Goal: Transaction & Acquisition: Purchase product/service

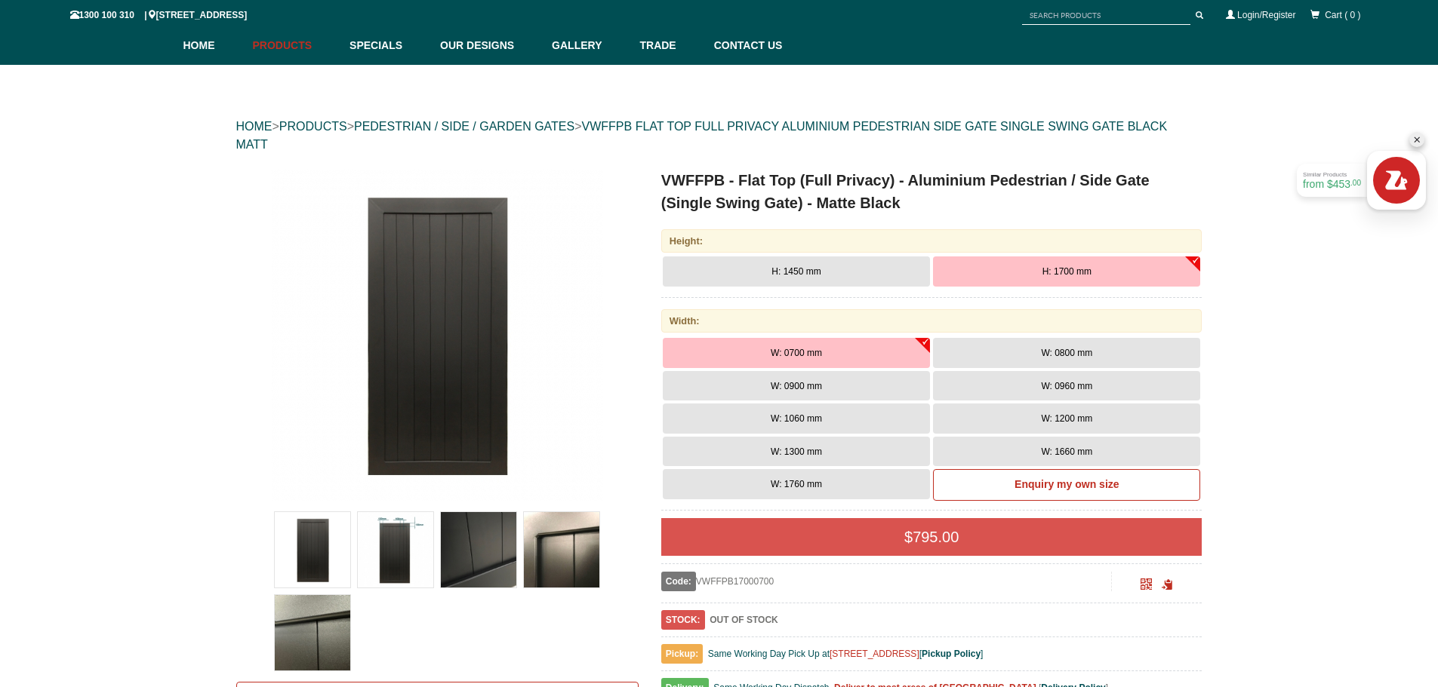
scroll to position [189, 0]
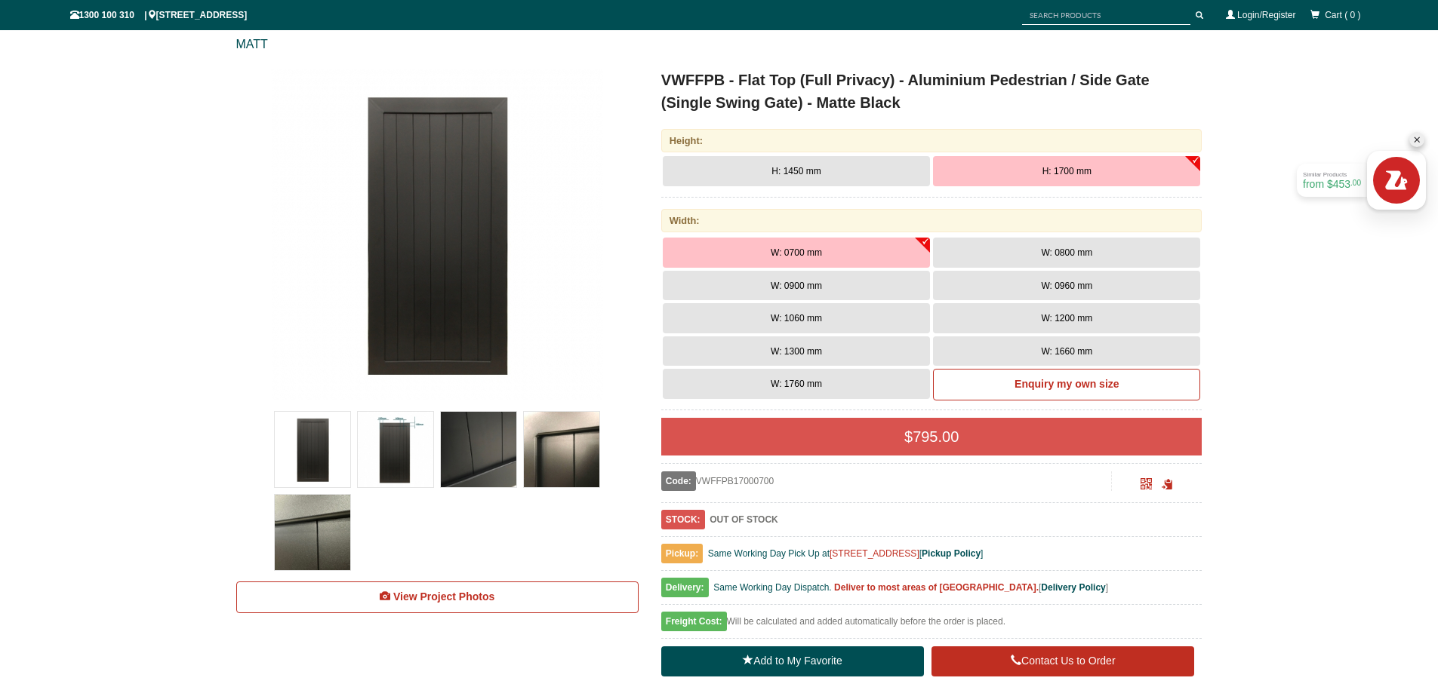
click at [466, 467] on img at bounding box center [478, 449] width 75 height 75
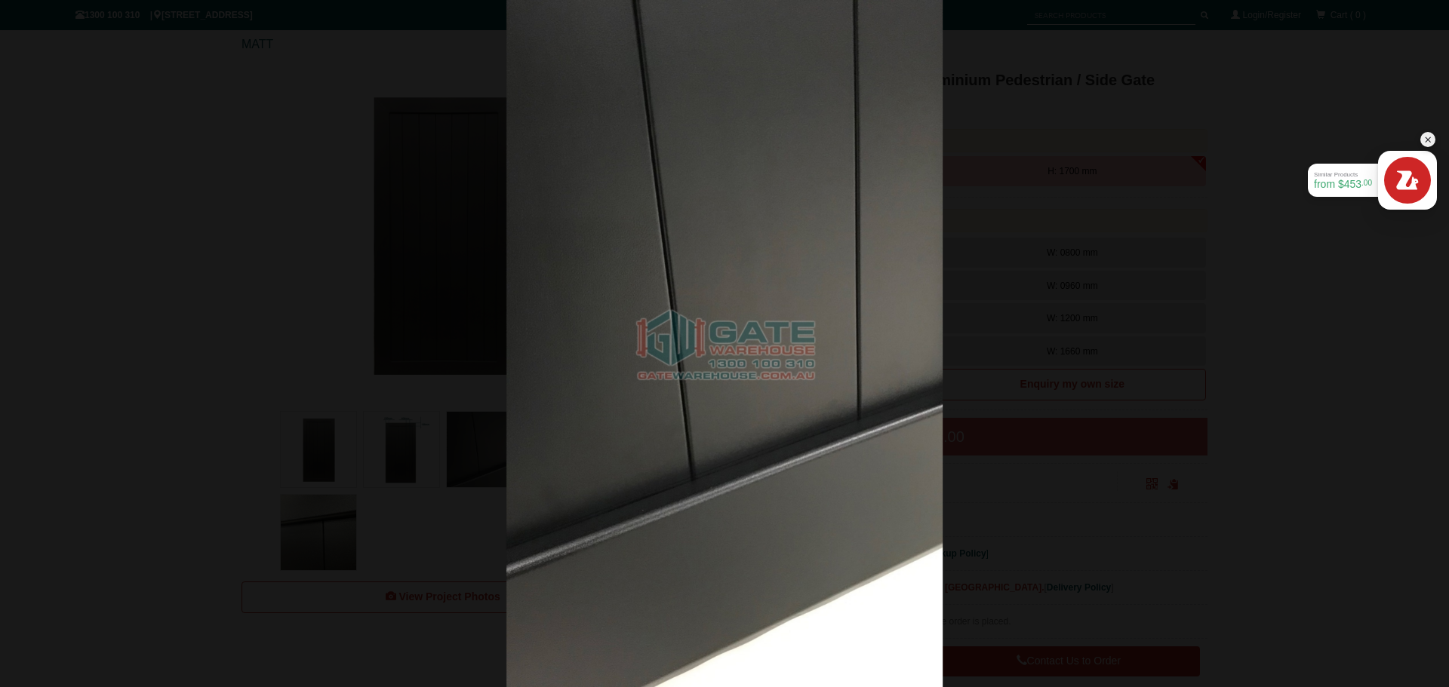
click at [372, 451] on div at bounding box center [724, 343] width 1449 height 687
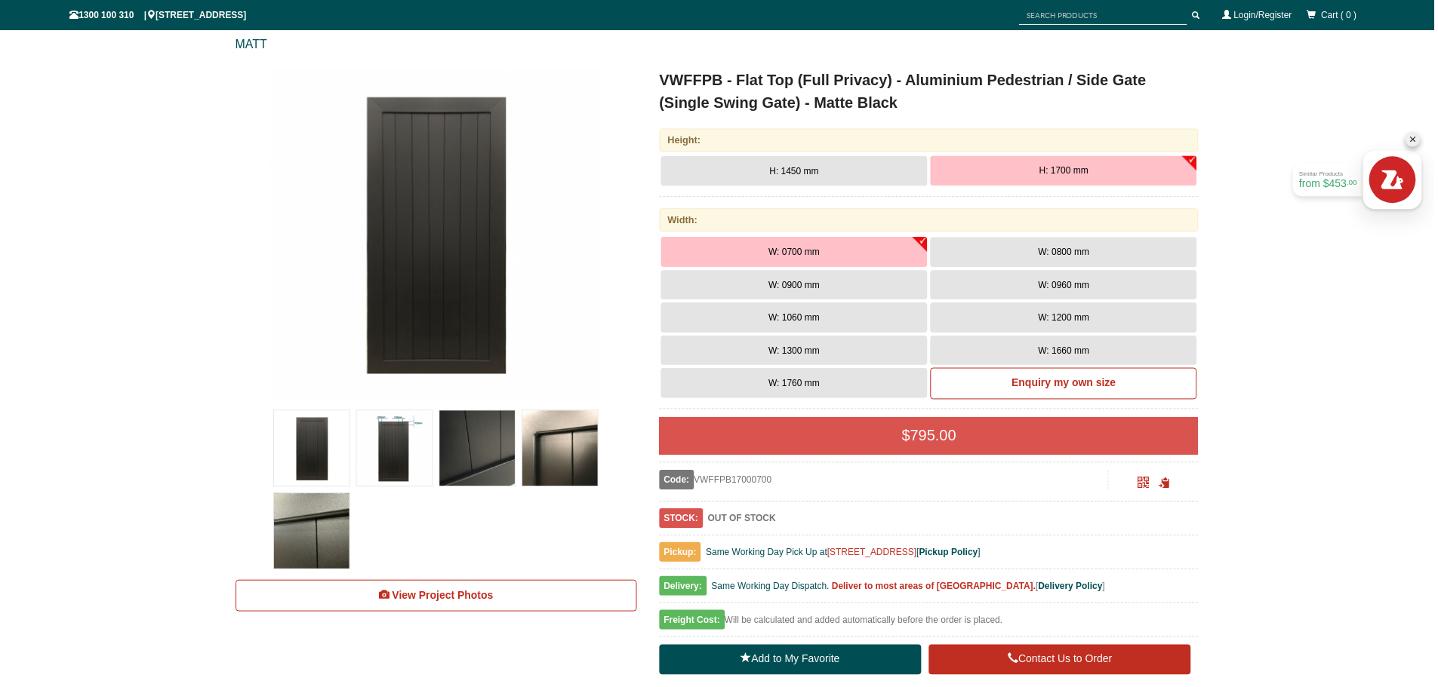
click at [388, 445] on img at bounding box center [395, 449] width 75 height 75
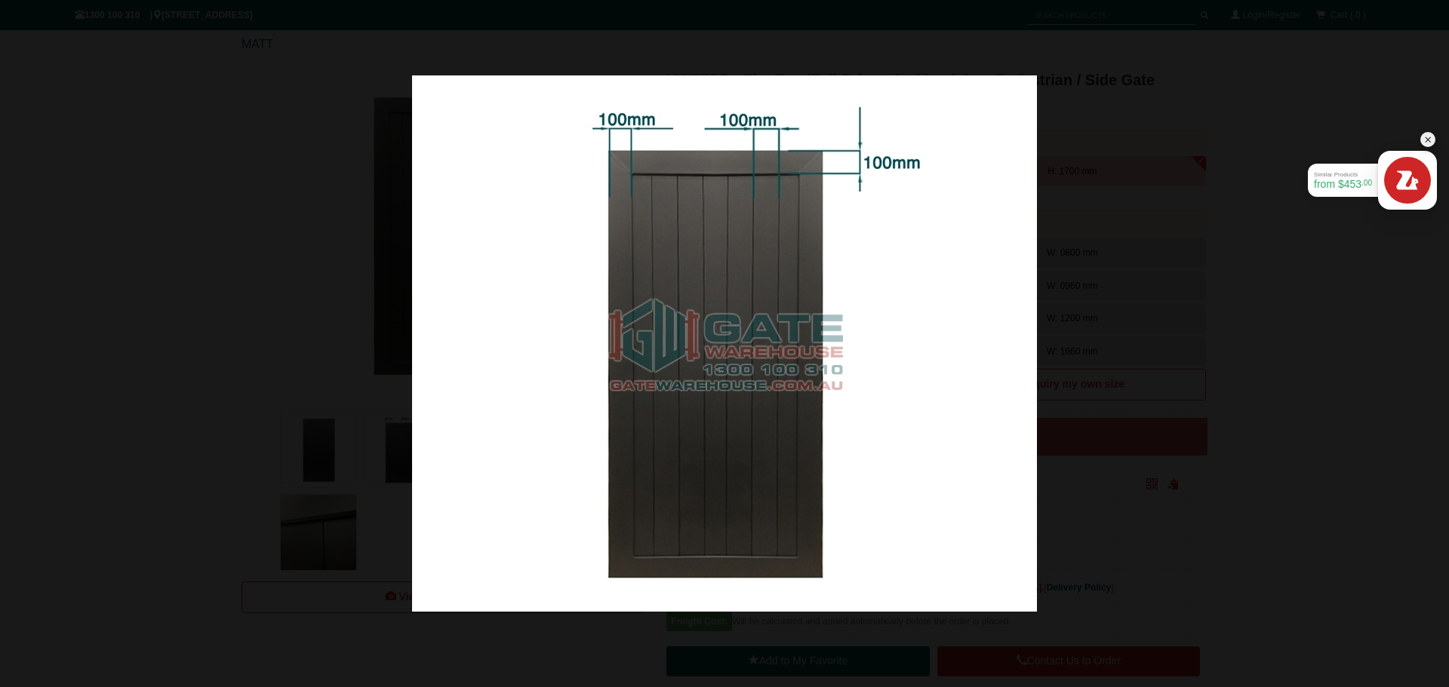
click at [253, 306] on div at bounding box center [724, 343] width 1449 height 687
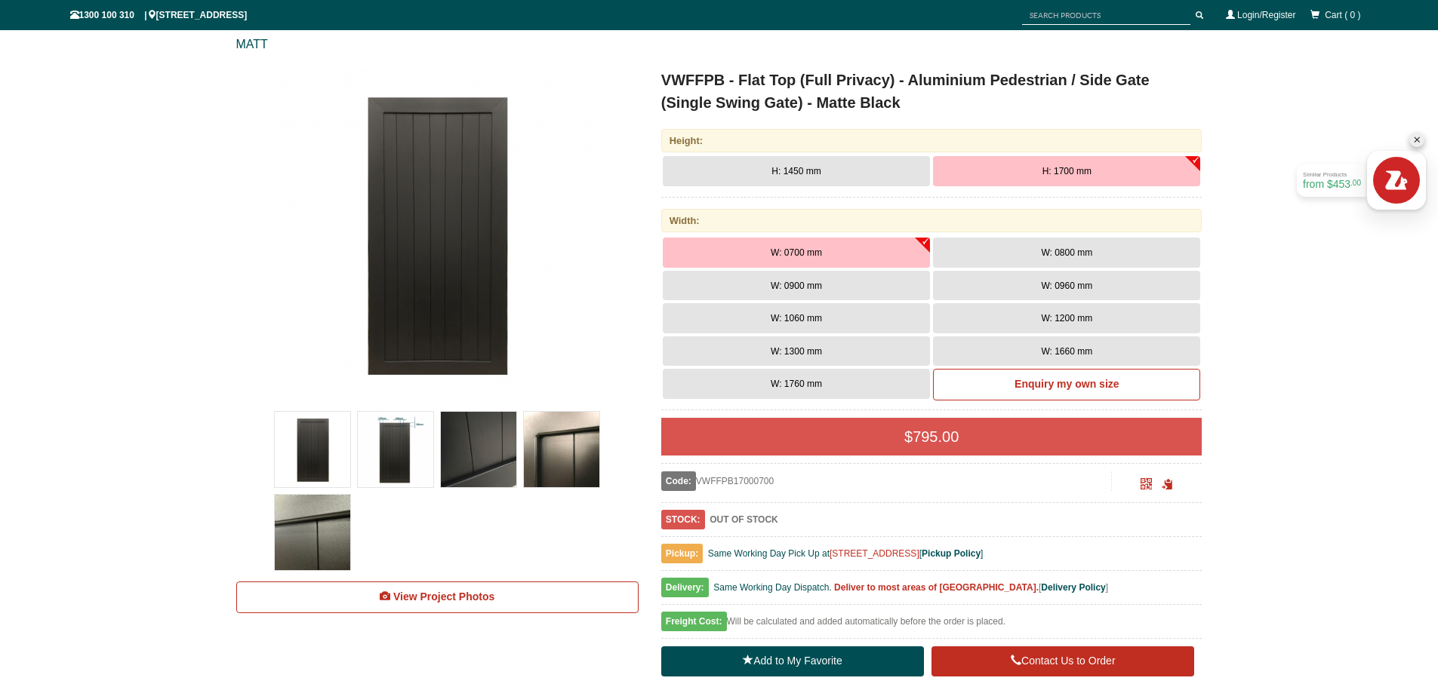
scroll to position [113, 0]
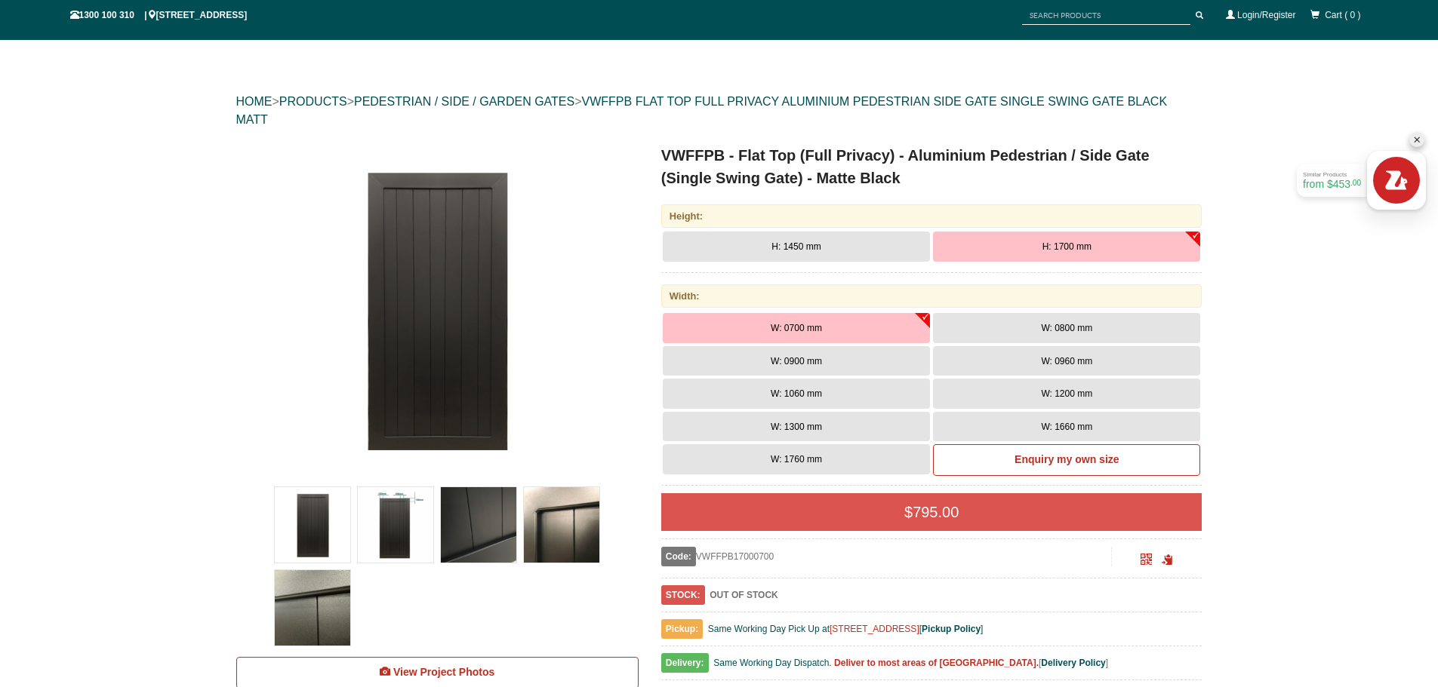
click at [1014, 423] on button "W: 1660 mm" at bounding box center [1066, 427] width 267 height 30
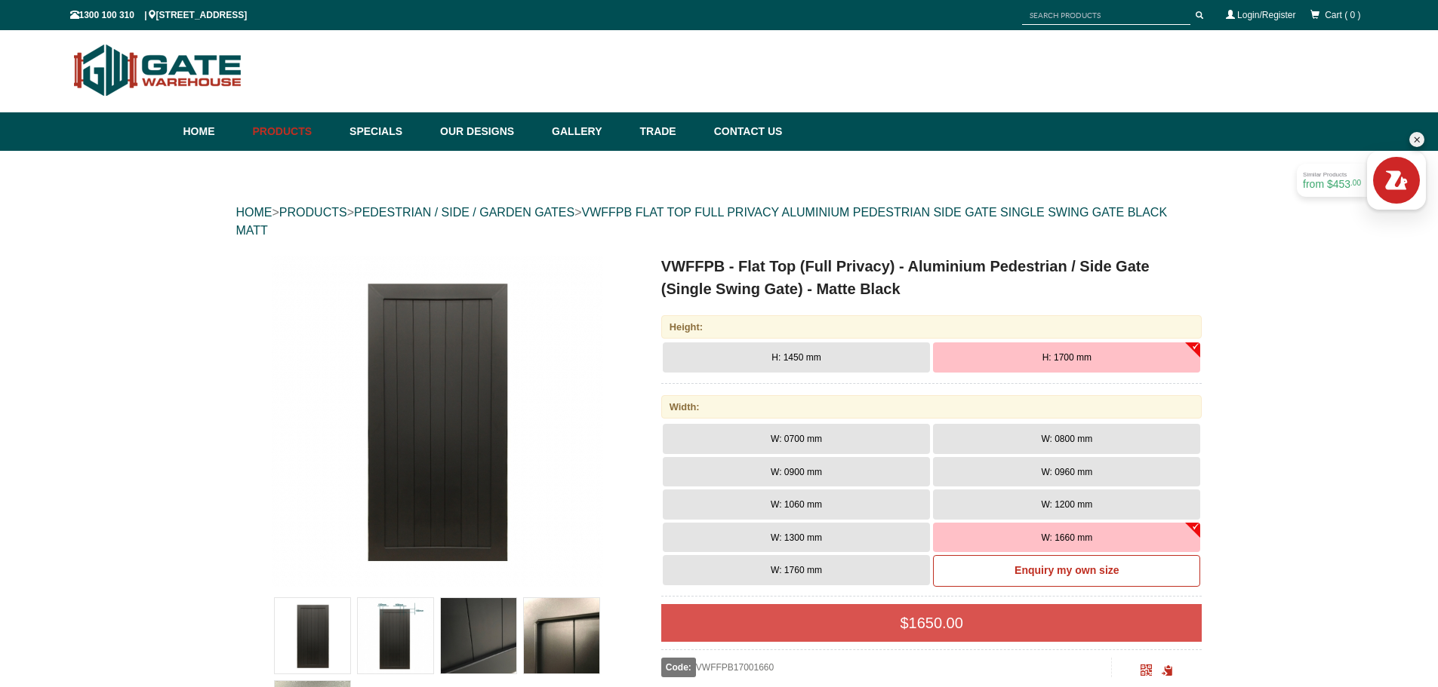
scroll to position [0, 0]
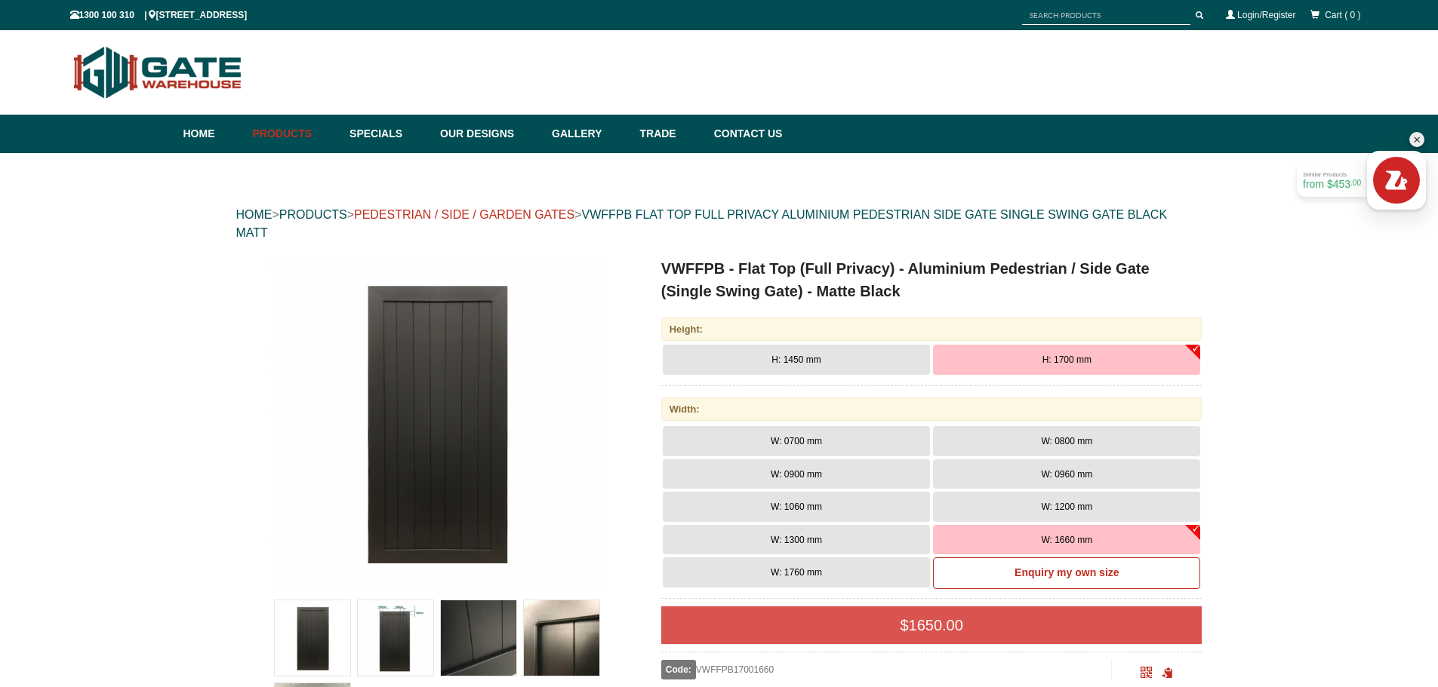
click at [569, 214] on link "PEDESTRIAN / SIDE / GARDEN GATES" at bounding box center [464, 214] width 220 height 13
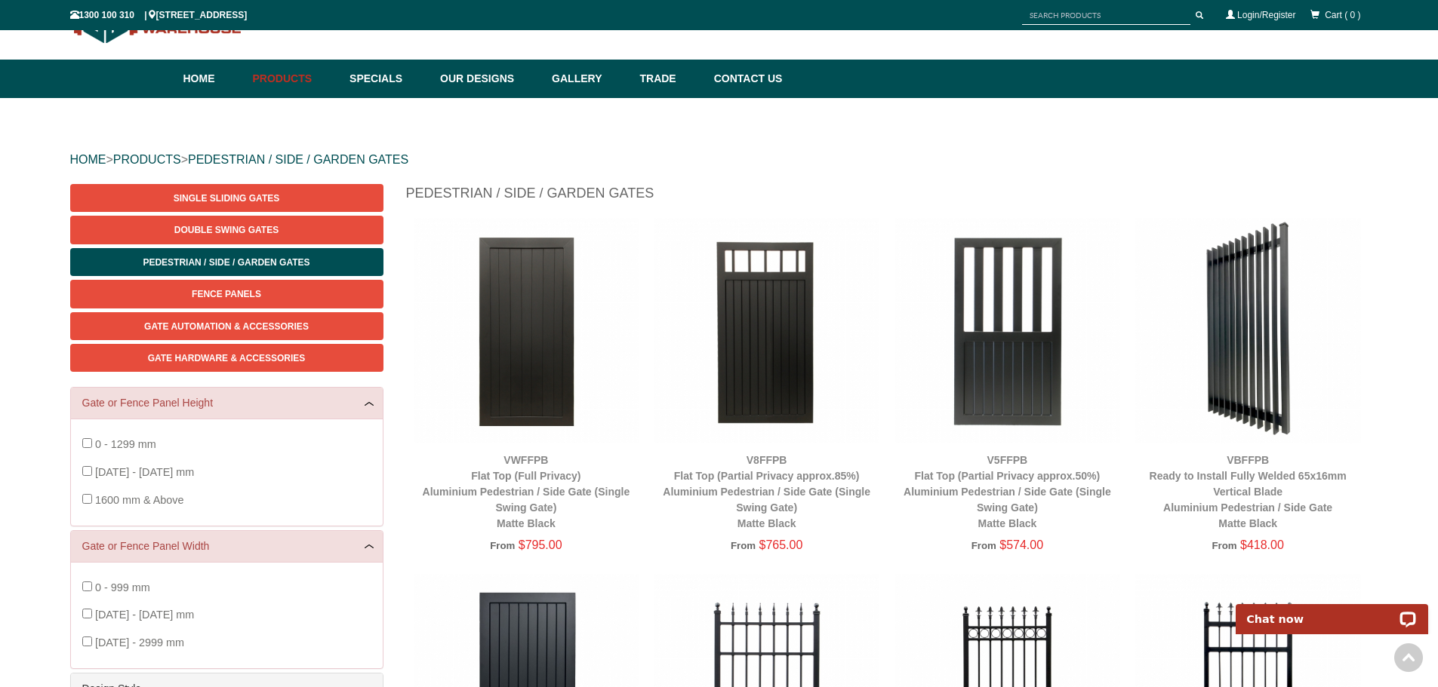
scroll to position [38, 0]
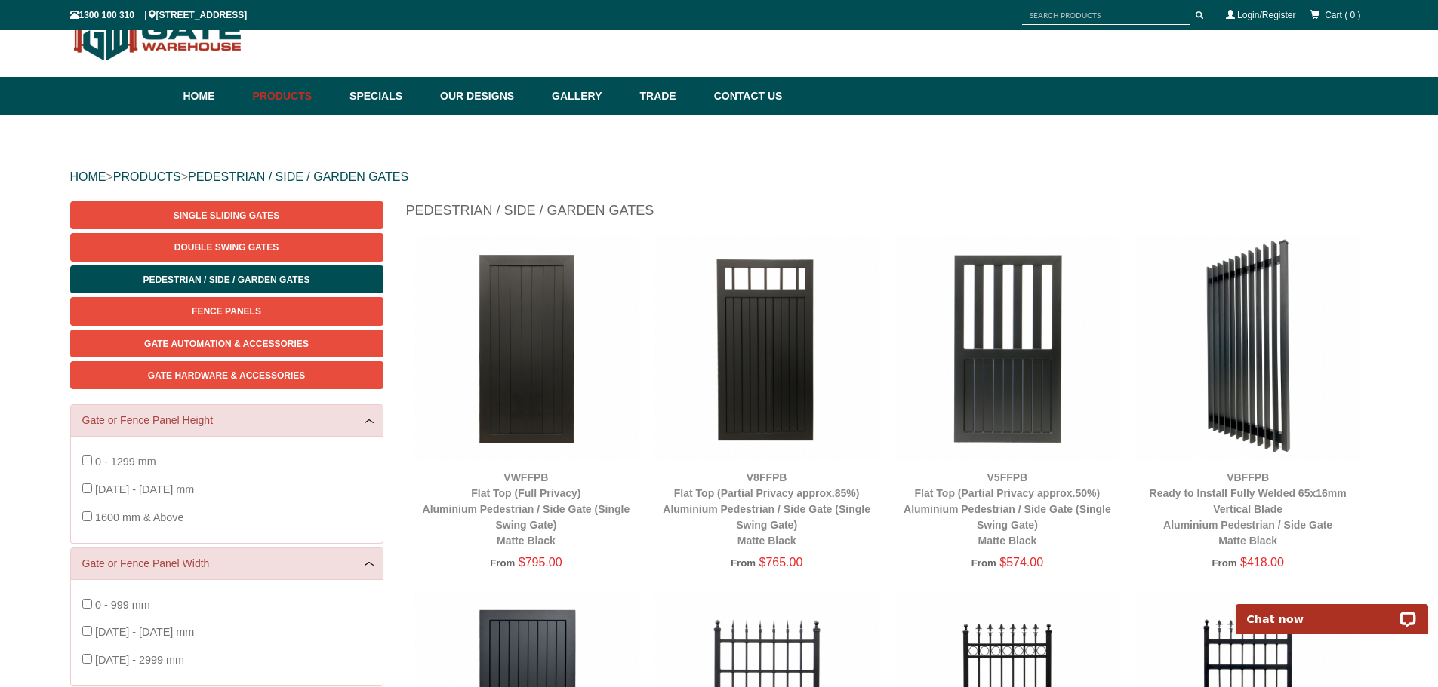
click at [534, 359] on img at bounding box center [527, 348] width 226 height 226
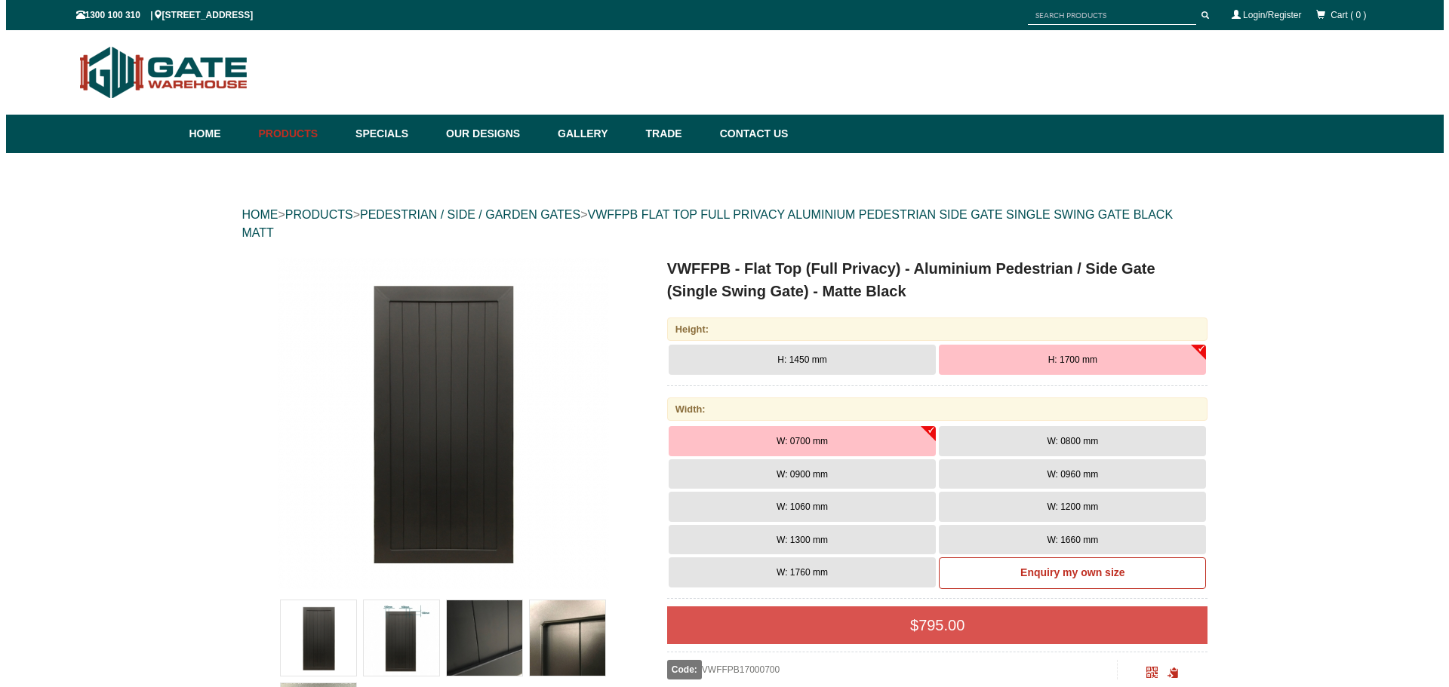
scroll to position [38, 0]
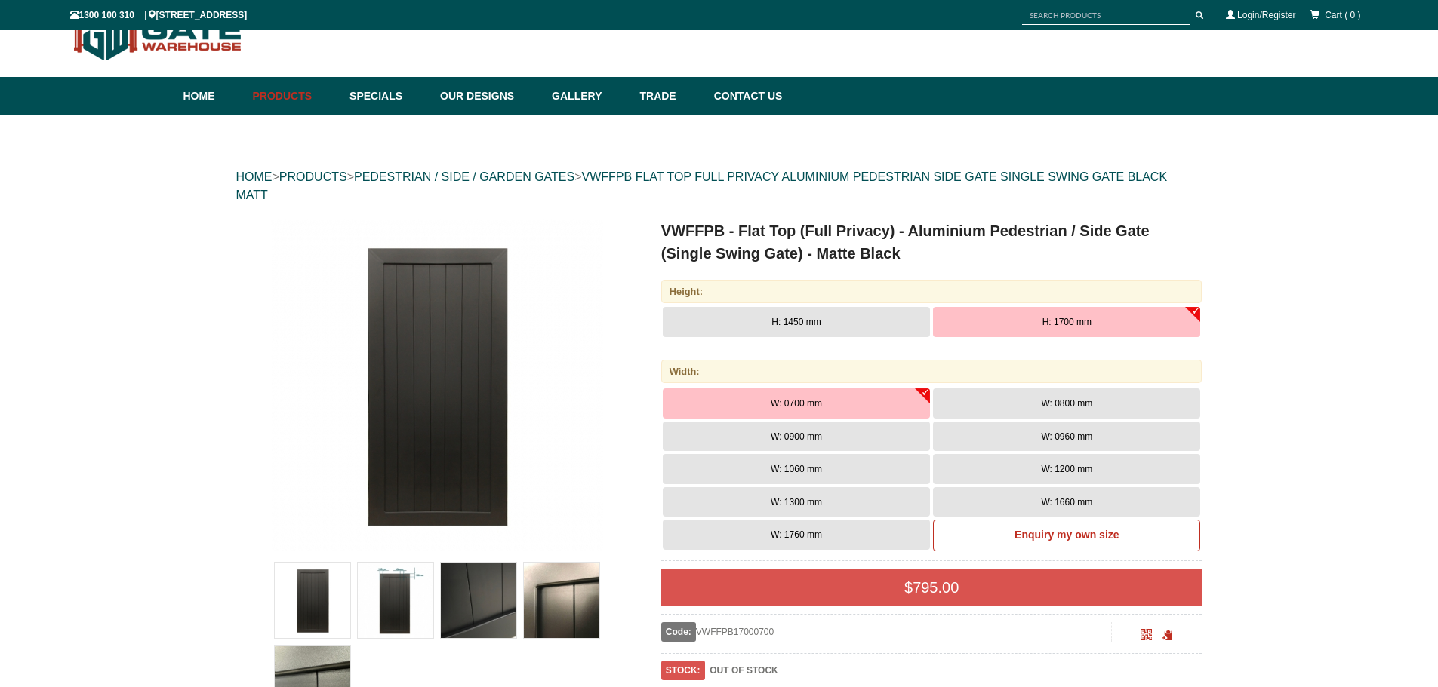
click at [437, 362] on img at bounding box center [437, 386] width 332 height 332
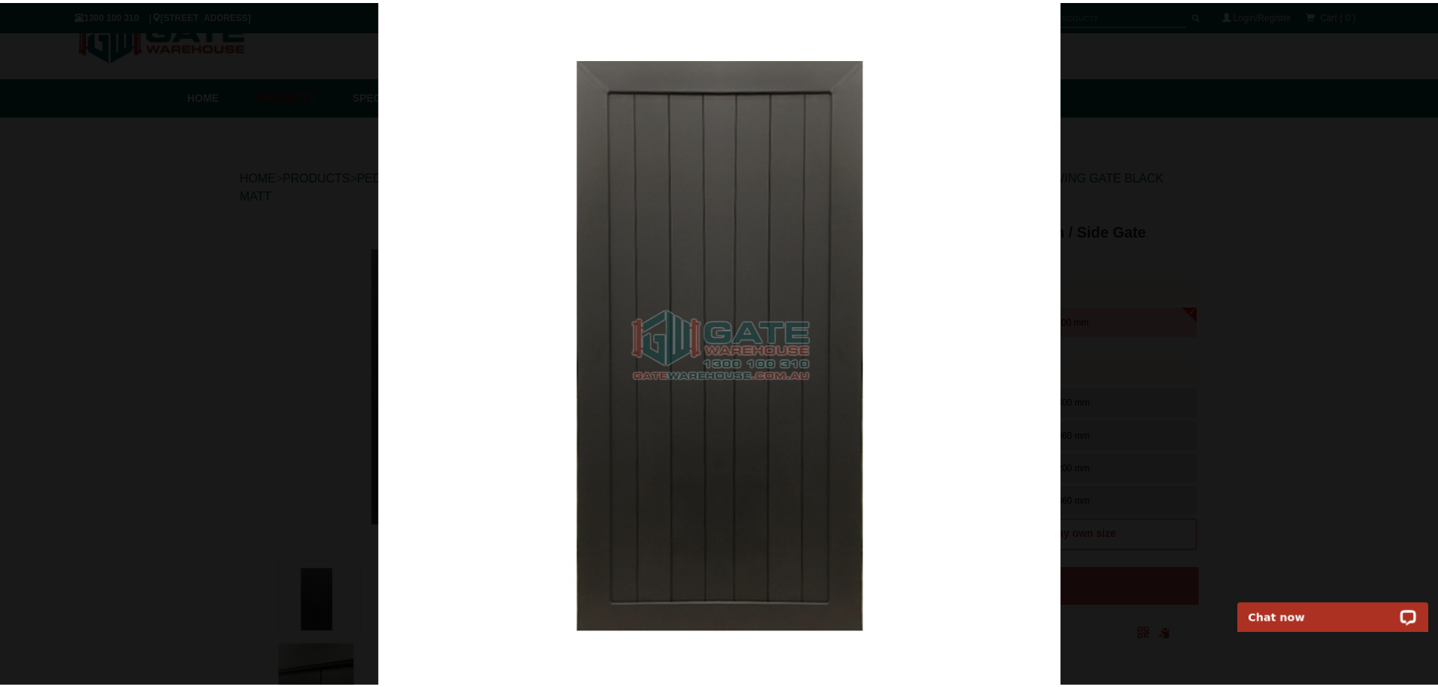
scroll to position [0, 0]
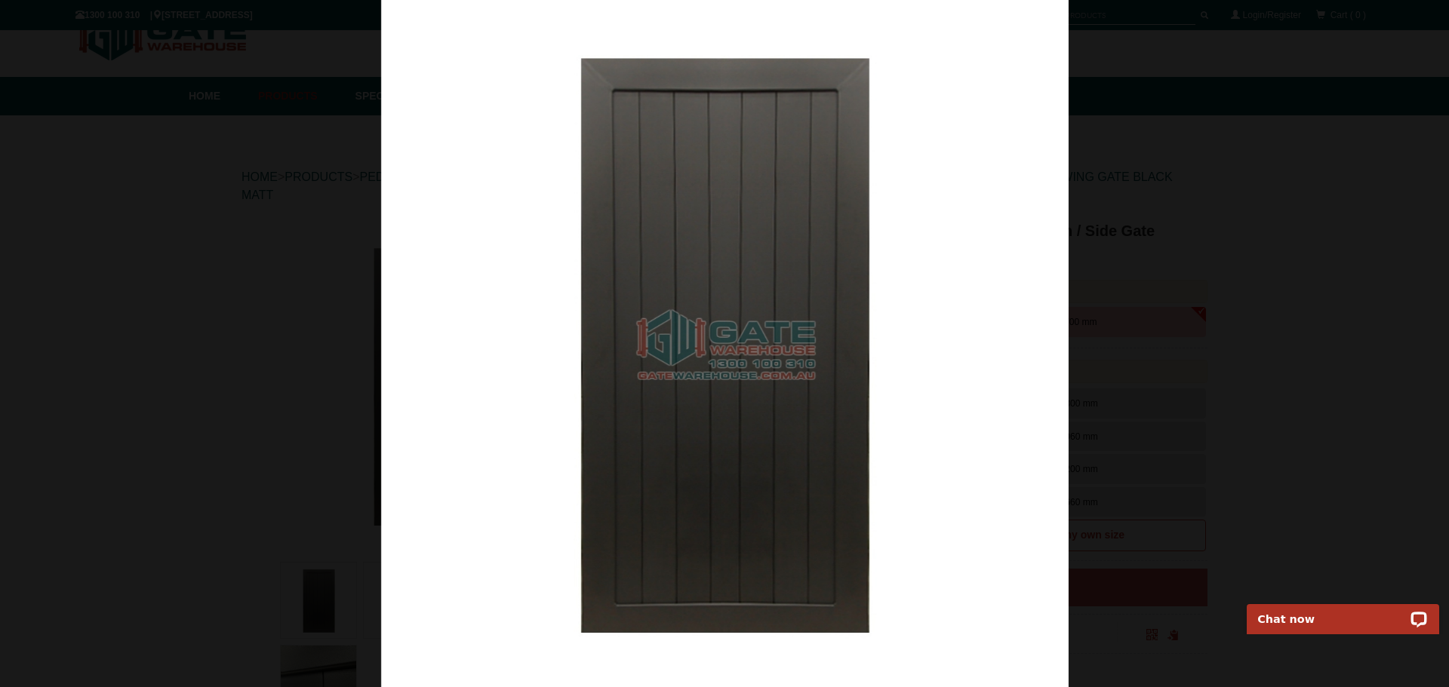
click at [687, 300] on img at bounding box center [724, 343] width 687 height 687
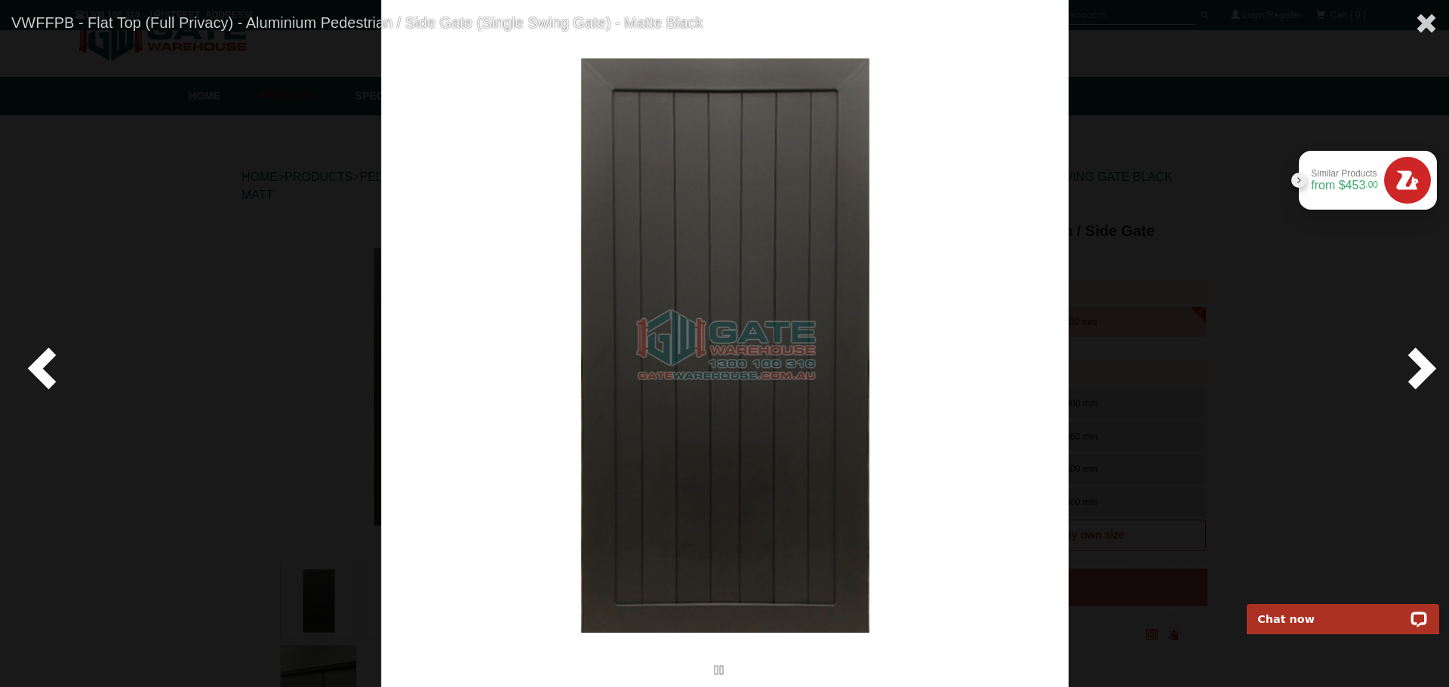
click at [110, 368] on div at bounding box center [724, 343] width 1449 height 687
